Goal: Task Accomplishment & Management: Use online tool/utility

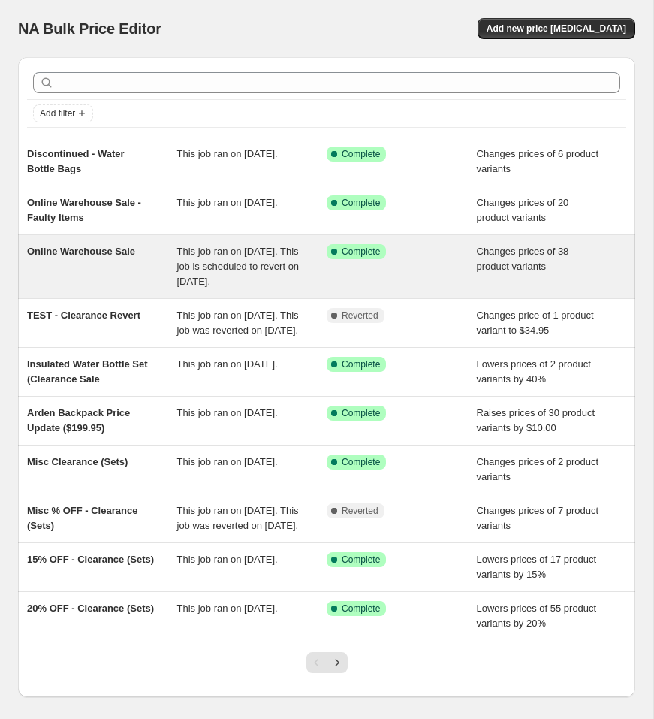
click at [85, 257] on div "Online Warehouse Sale" at bounding box center [102, 266] width 150 height 45
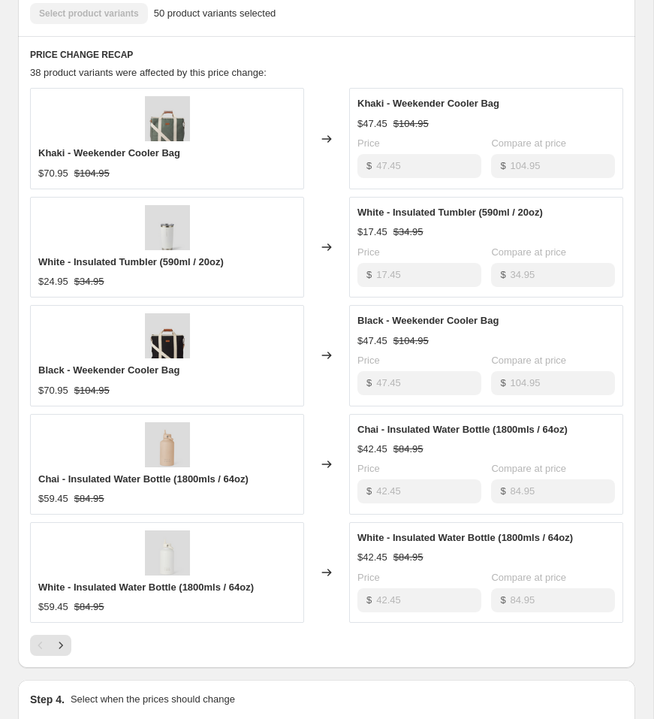
scroll to position [631, 0]
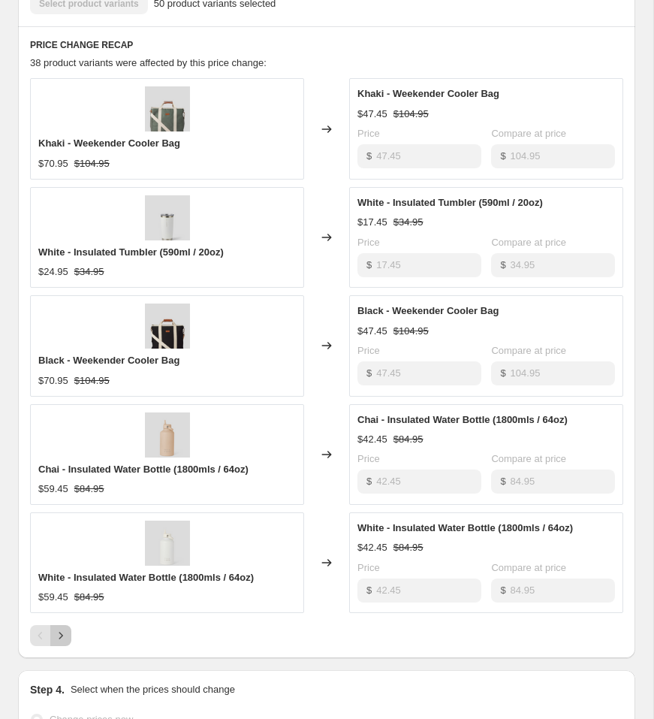
click at [60, 635] on icon "Next" at bounding box center [60, 635] width 15 height 15
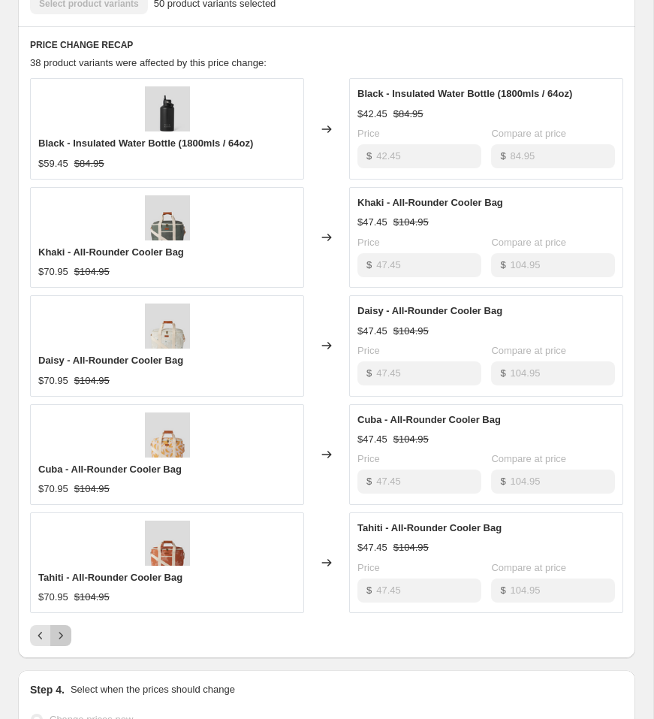
click at [57, 634] on icon "Next" at bounding box center [60, 635] width 15 height 15
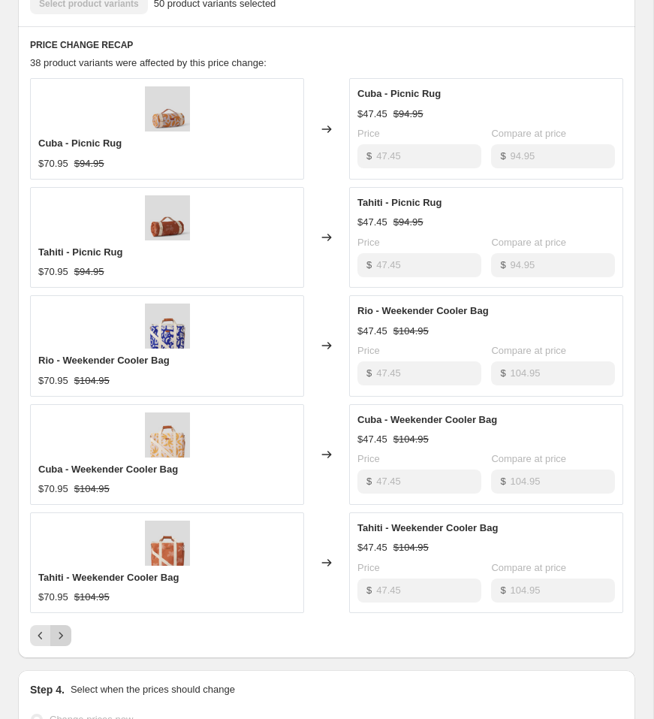
click at [65, 640] on icon "Next" at bounding box center [60, 635] width 15 height 15
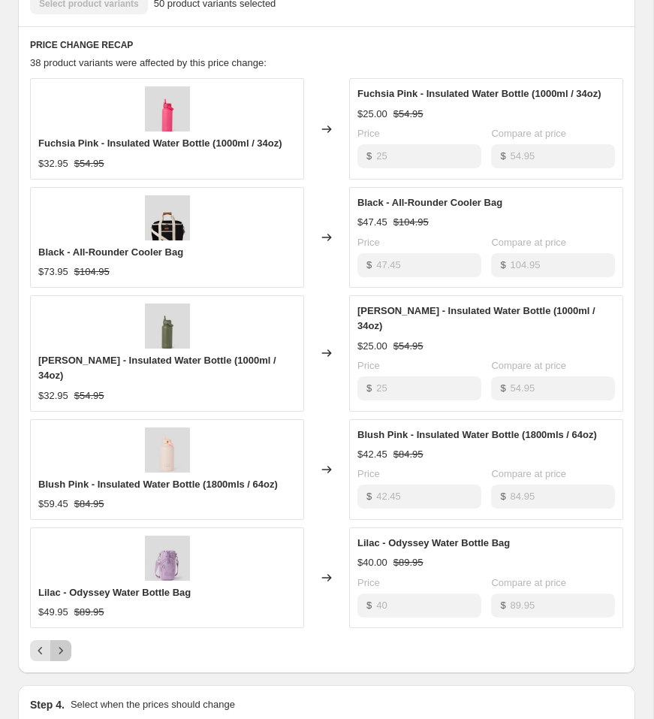
click at [65, 643] on icon "Next" at bounding box center [60, 650] width 15 height 15
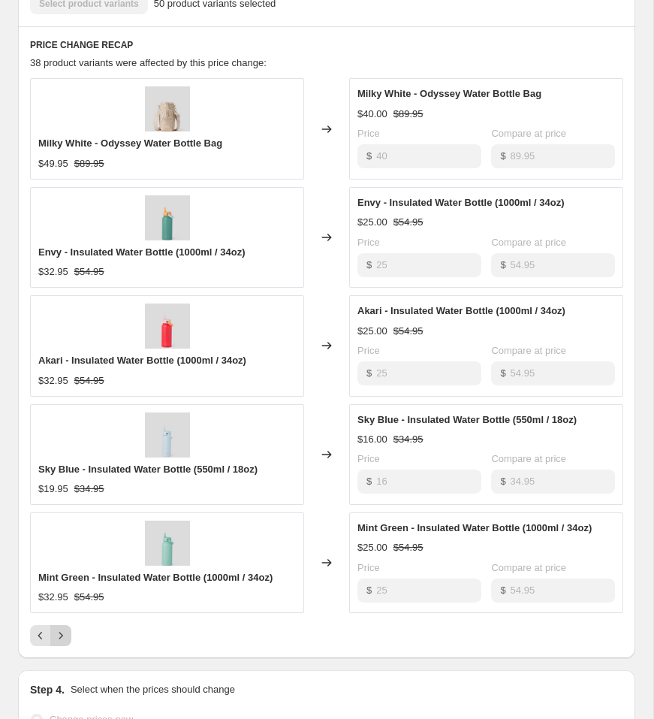
click at [65, 640] on icon "Next" at bounding box center [60, 635] width 15 height 15
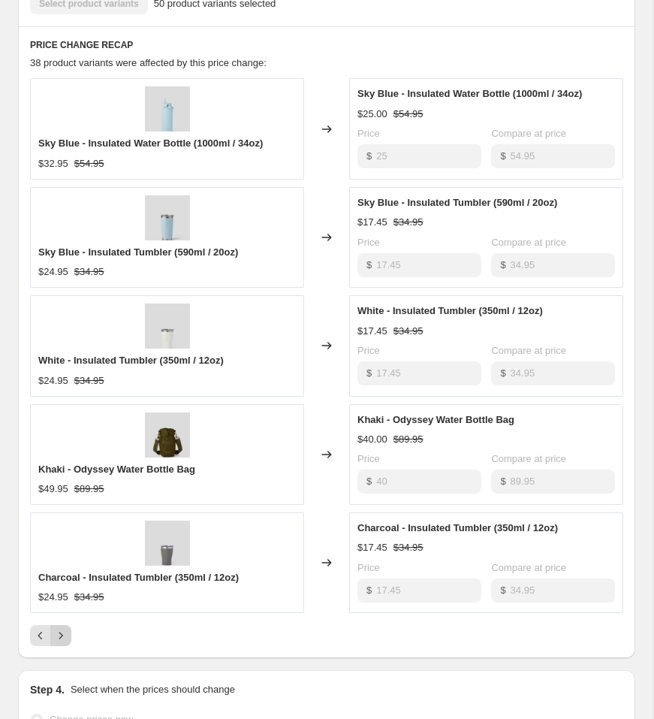
click at [65, 640] on icon "Next" at bounding box center [60, 635] width 15 height 15
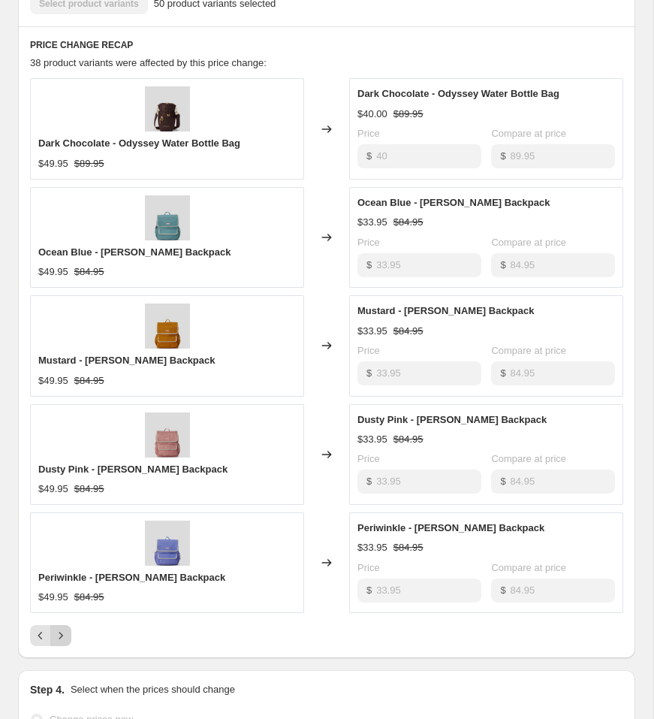
click at [65, 640] on icon "Next" at bounding box center [60, 635] width 15 height 15
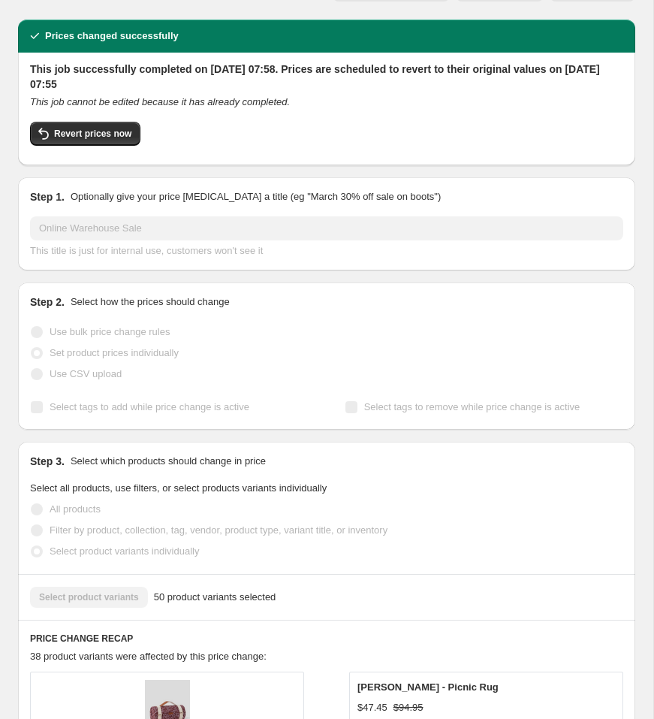
scroll to position [0, 0]
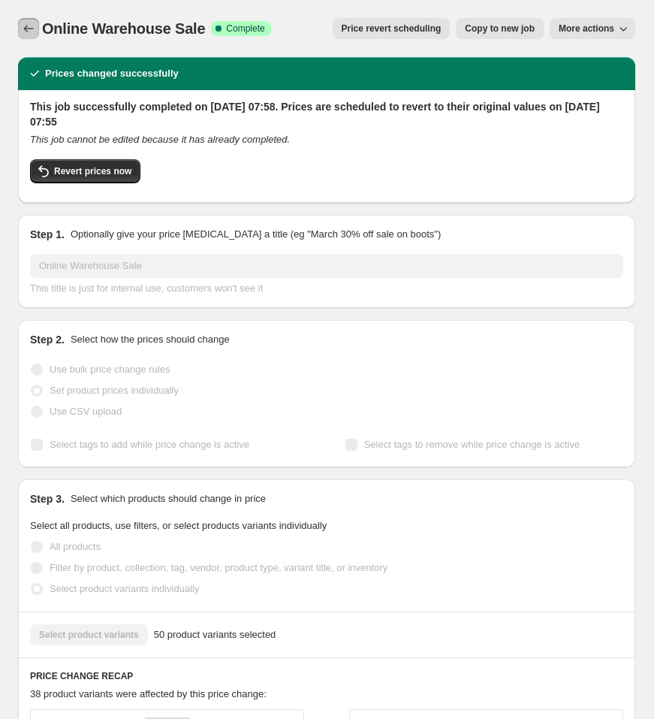
click at [21, 22] on icon "Price change jobs" at bounding box center [28, 28] width 15 height 15
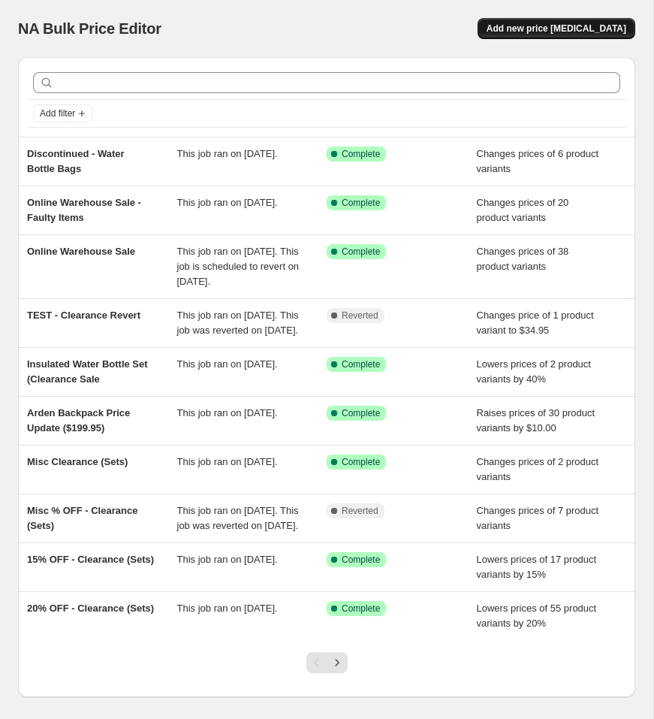
click at [590, 30] on span "Add new price [MEDICAL_DATA]" at bounding box center [557, 29] width 140 height 12
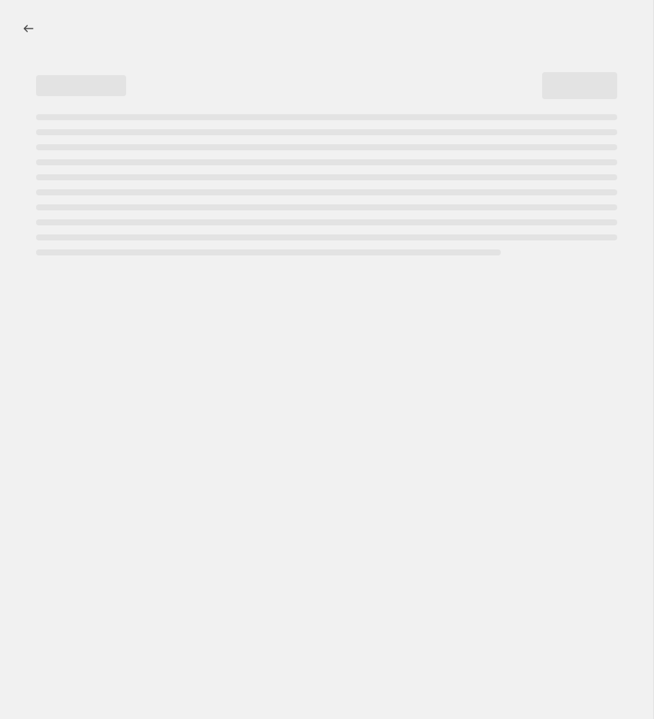
select select "percentage"
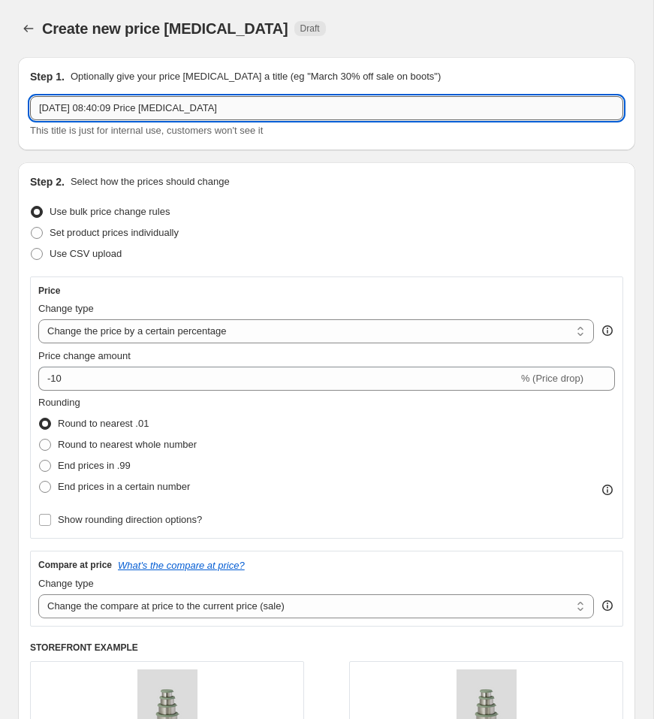
click at [322, 110] on input "[DATE] 08:40:09 Price [MEDICAL_DATA]" at bounding box center [326, 108] width 593 height 24
type input "Khaki Picnic Rug"
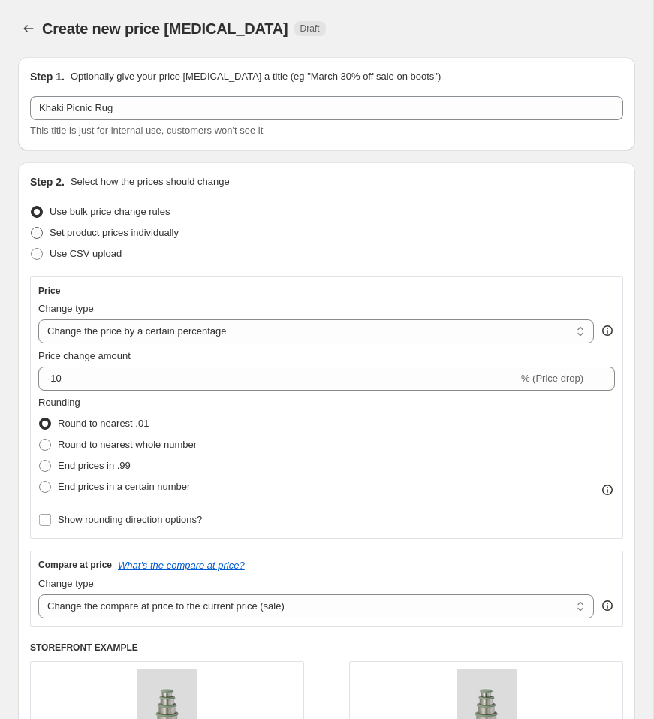
click at [154, 234] on span "Set product prices individually" at bounding box center [114, 232] width 129 height 11
click at [32, 228] on input "Set product prices individually" at bounding box center [31, 227] width 1 height 1
radio input "true"
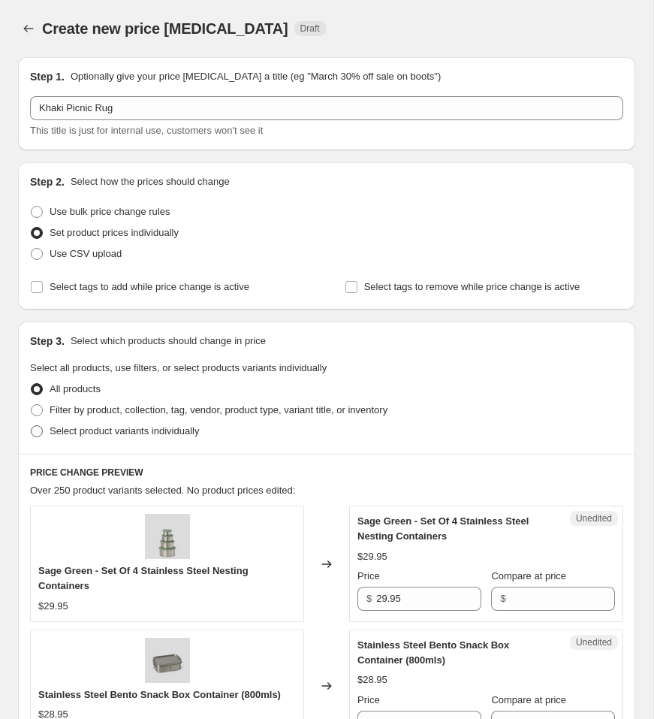
click at [79, 429] on span "Select product variants individually" at bounding box center [124, 430] width 149 height 11
click at [32, 426] on input "Select product variants individually" at bounding box center [31, 425] width 1 height 1
radio input "true"
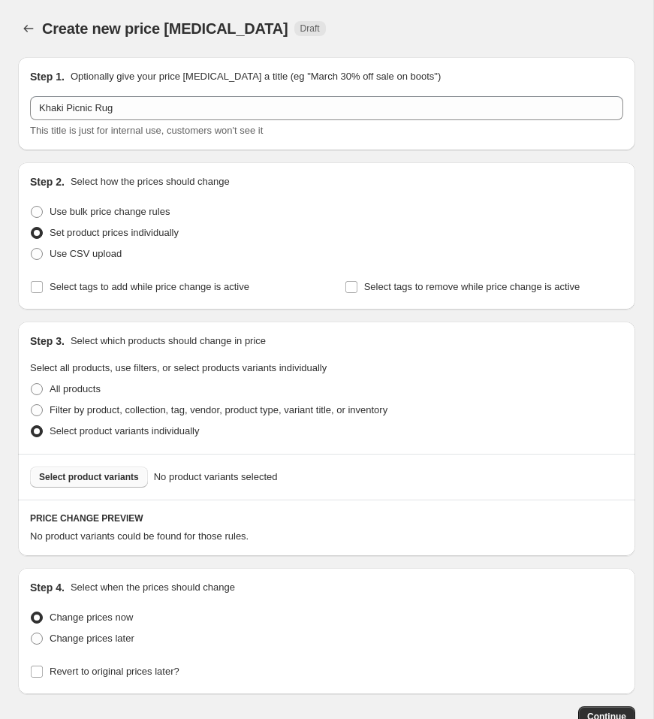
click at [133, 477] on span "Select product variants" at bounding box center [89, 477] width 100 height 12
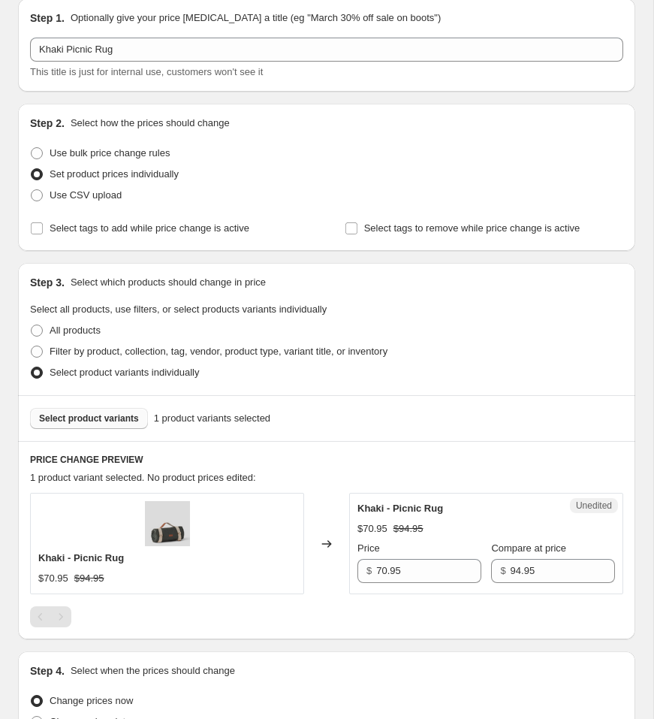
scroll to position [242, 0]
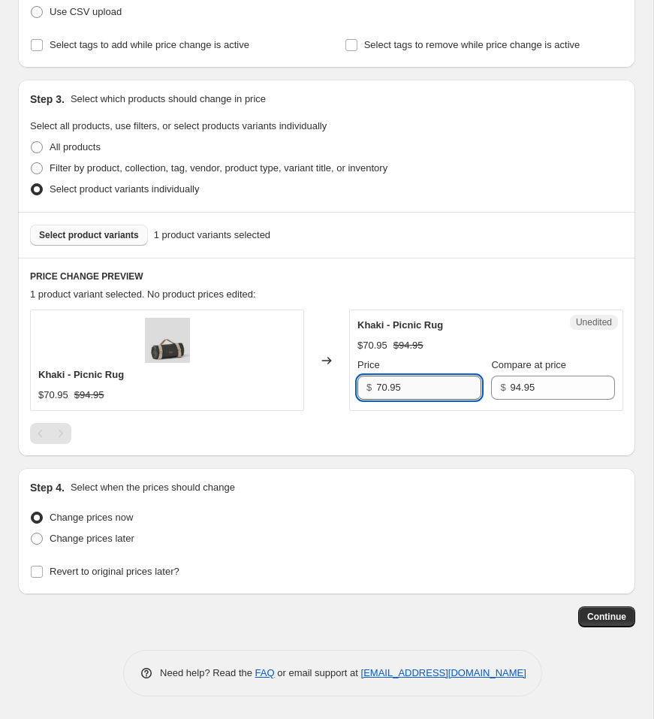
click at [416, 387] on input "70.95" at bounding box center [428, 387] width 104 height 24
click at [417, 387] on input "70.95" at bounding box center [428, 387] width 104 height 24
click at [416, 387] on input "70.95" at bounding box center [428, 387] width 104 height 24
click at [385, 386] on input "70.95" at bounding box center [428, 387] width 104 height 24
click at [401, 387] on input "70.95" at bounding box center [428, 387] width 104 height 24
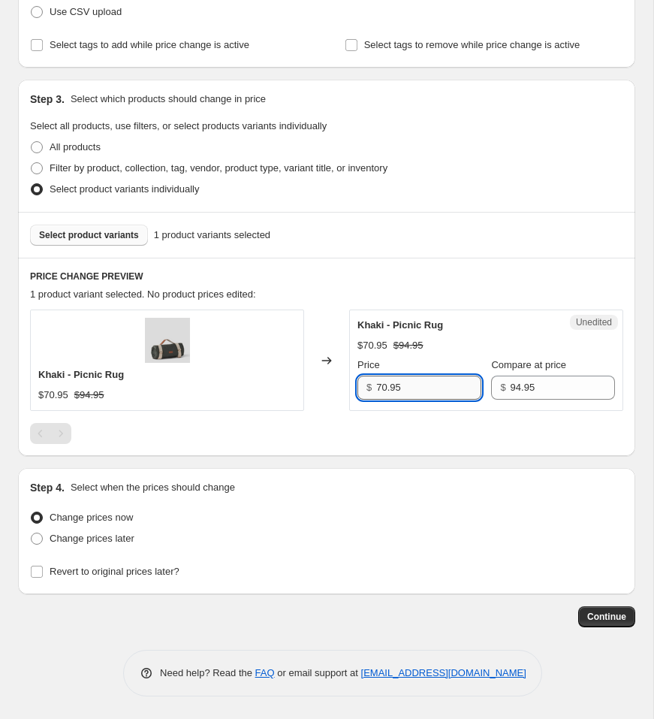
drag, startPoint x: 387, startPoint y: 388, endPoint x: 402, endPoint y: 389, distance: 15.0
click at [387, 388] on input "70.95" at bounding box center [428, 387] width 104 height 24
type input "47.95"
click at [427, 433] on div at bounding box center [326, 433] width 593 height 21
drag, startPoint x: 80, startPoint y: 570, endPoint x: 122, endPoint y: 565, distance: 43.1
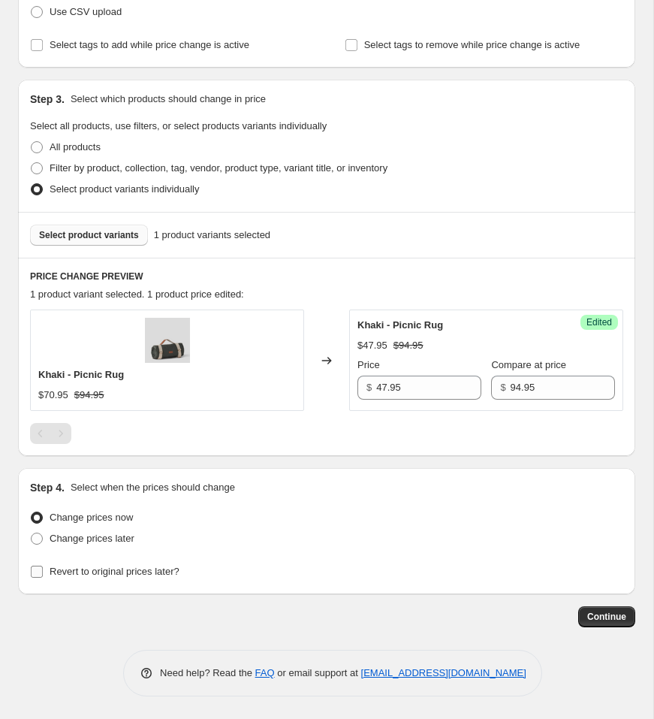
click at [80, 570] on span "Revert to original prices later?" at bounding box center [115, 570] width 130 height 11
click at [43, 570] on input "Revert to original prices later?" at bounding box center [37, 571] width 12 height 12
checkbox input "true"
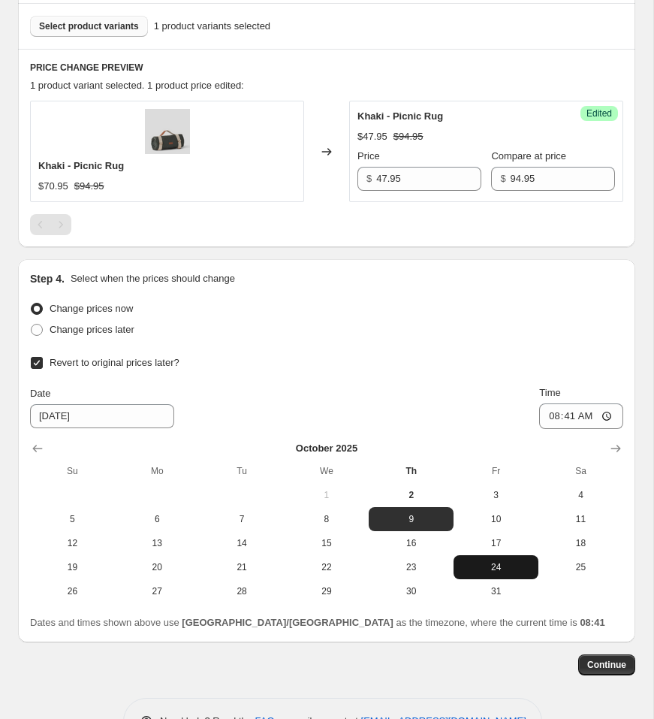
scroll to position [477, 0]
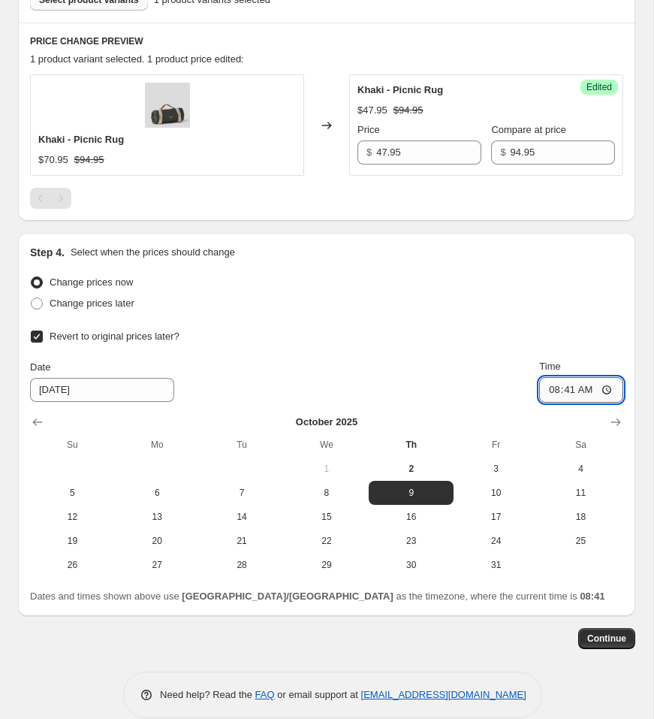
click at [565, 390] on input "08:41" at bounding box center [581, 390] width 84 height 26
click at [553, 392] on input "08:41" at bounding box center [581, 390] width 84 height 26
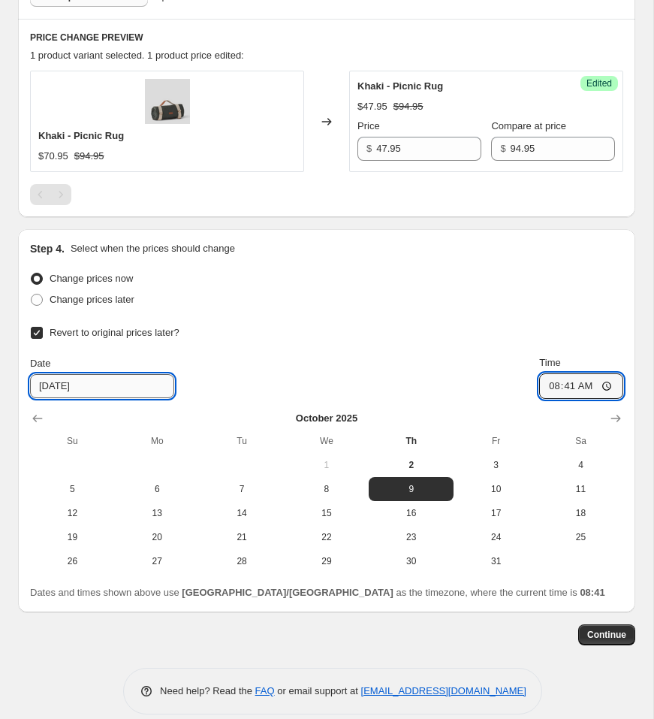
click at [80, 391] on input "[DATE]" at bounding box center [102, 386] width 144 height 24
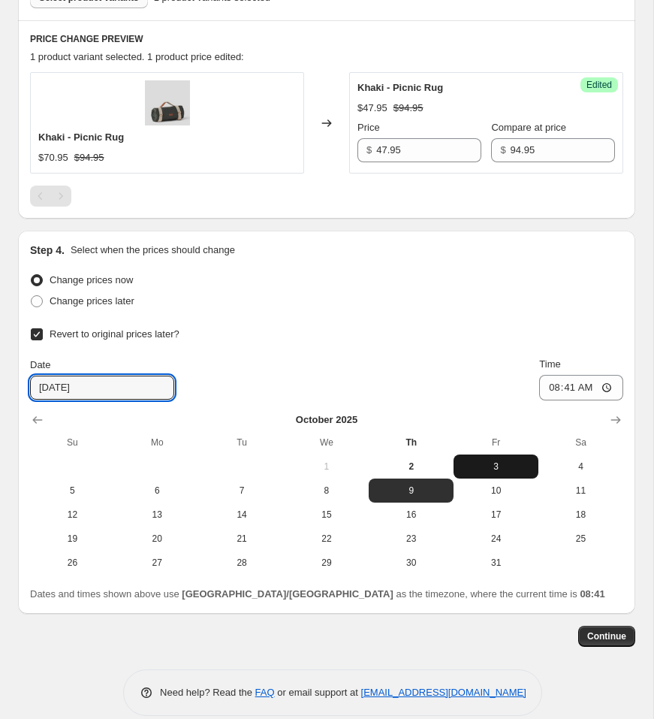
scroll to position [476, 0]
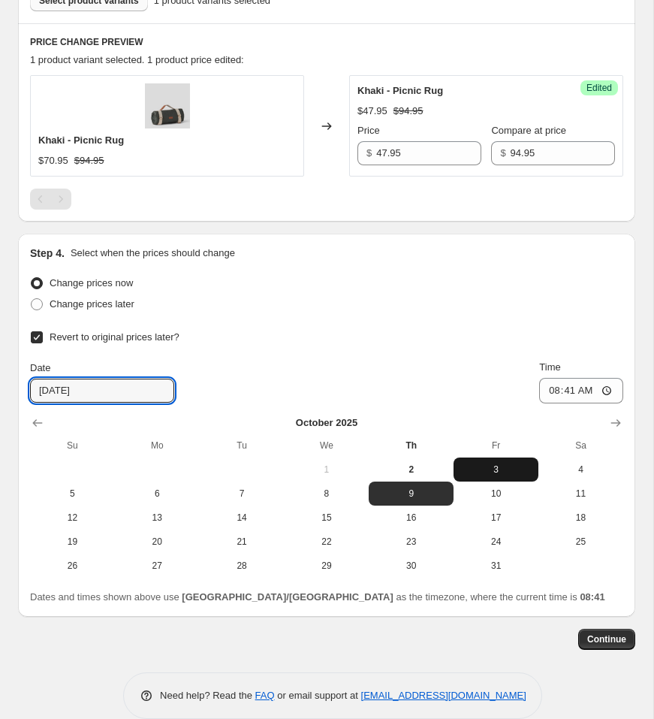
click at [484, 469] on span "3" at bounding box center [496, 469] width 73 height 12
type input "[DATE]"
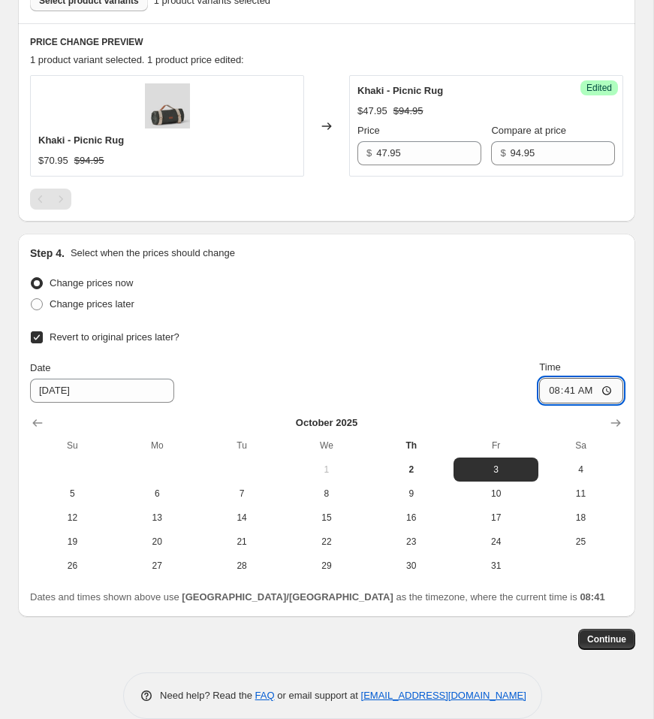
click at [567, 385] on input "08:41" at bounding box center [581, 391] width 84 height 26
type input "08:00"
click at [598, 637] on span "Continue" at bounding box center [606, 639] width 39 height 12
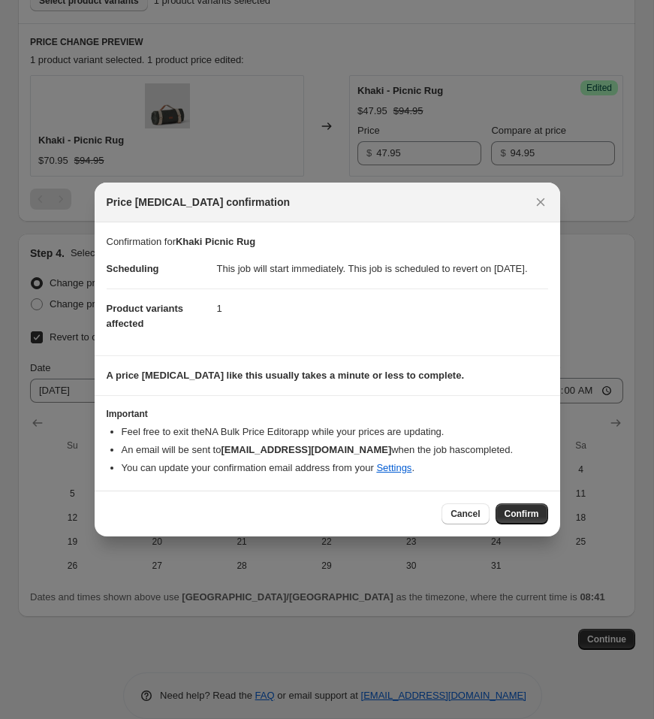
click at [526, 520] on span "Confirm" at bounding box center [522, 514] width 35 height 12
